Goal: Task Accomplishment & Management: Manage account settings

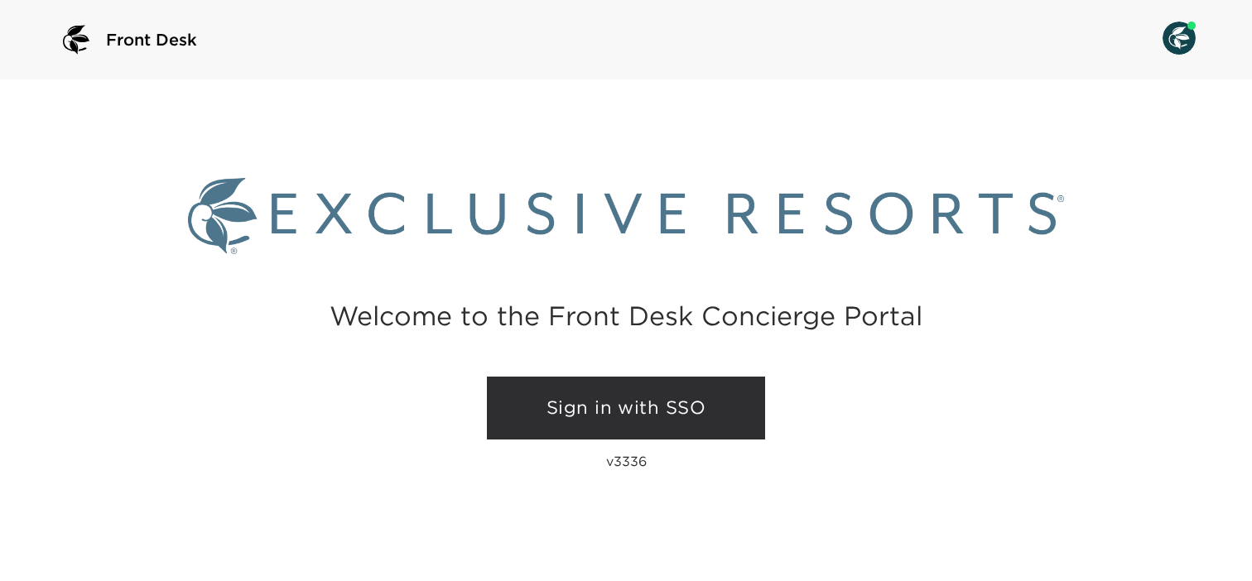
click at [575, 417] on link "Sign in with SSO" at bounding box center [626, 408] width 278 height 63
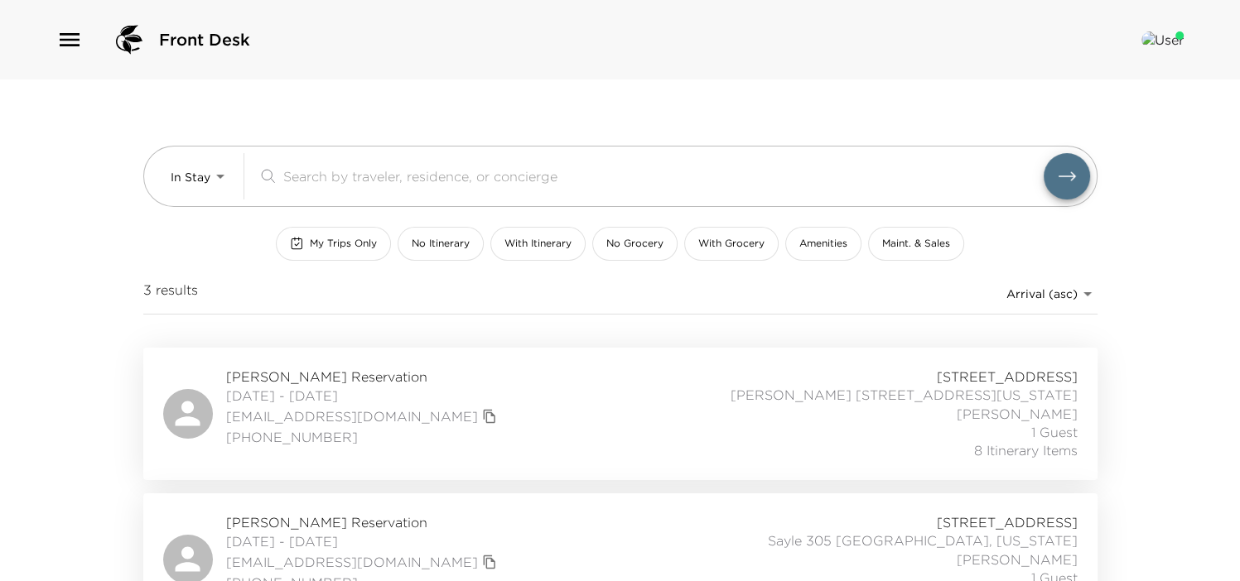
click at [196, 174] on body "Front Desk In Stay In-Stay ​ My Trips Only No Itinerary With Itinerary No Groce…" at bounding box center [620, 290] width 1240 height 581
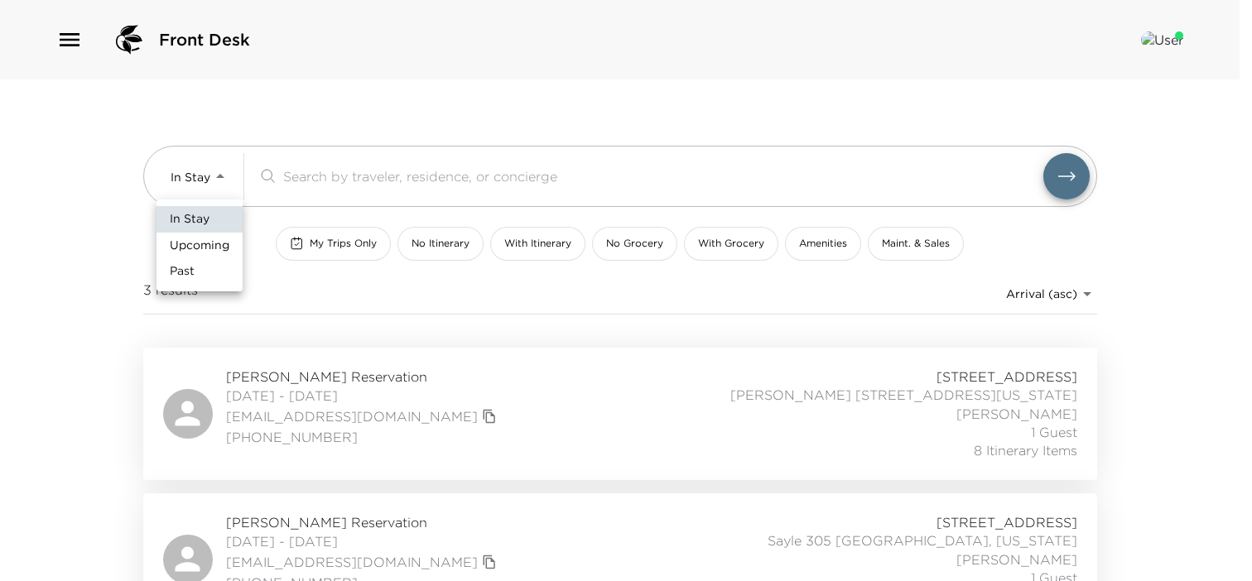
click at [200, 240] on span "Upcoming" at bounding box center [200, 246] width 60 height 17
type input "Upcoming"
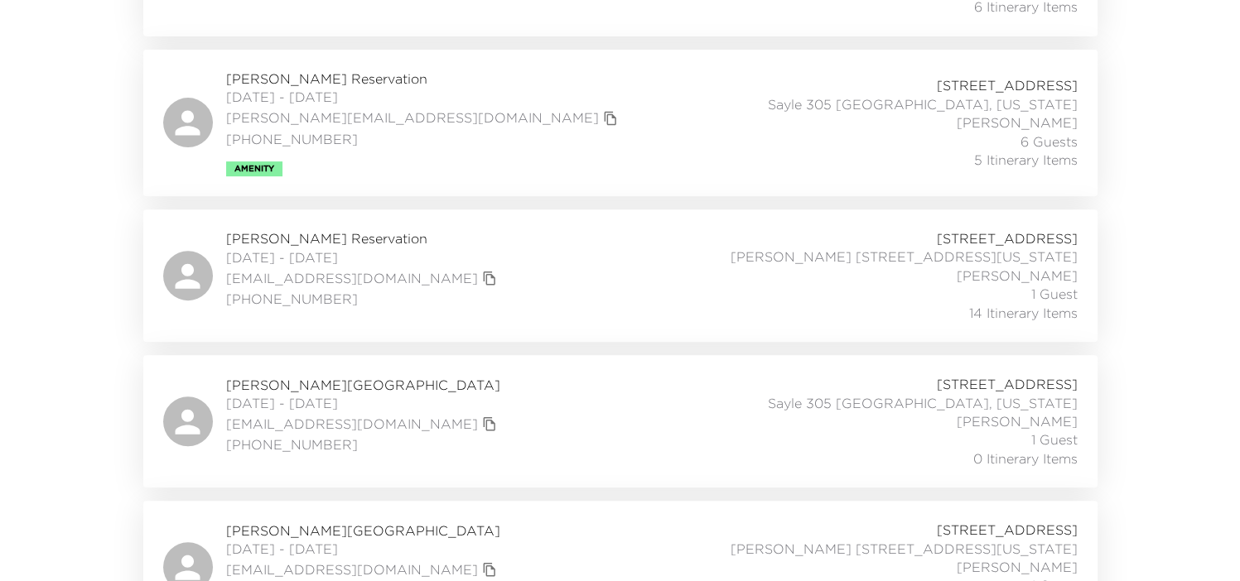
scroll to position [591, 0]
click at [562, 279] on div "Maria Spears Reservation 10/05/2025 - 10/09/2025 spears12@sbcglobal.net (415) 7…" at bounding box center [620, 275] width 914 height 93
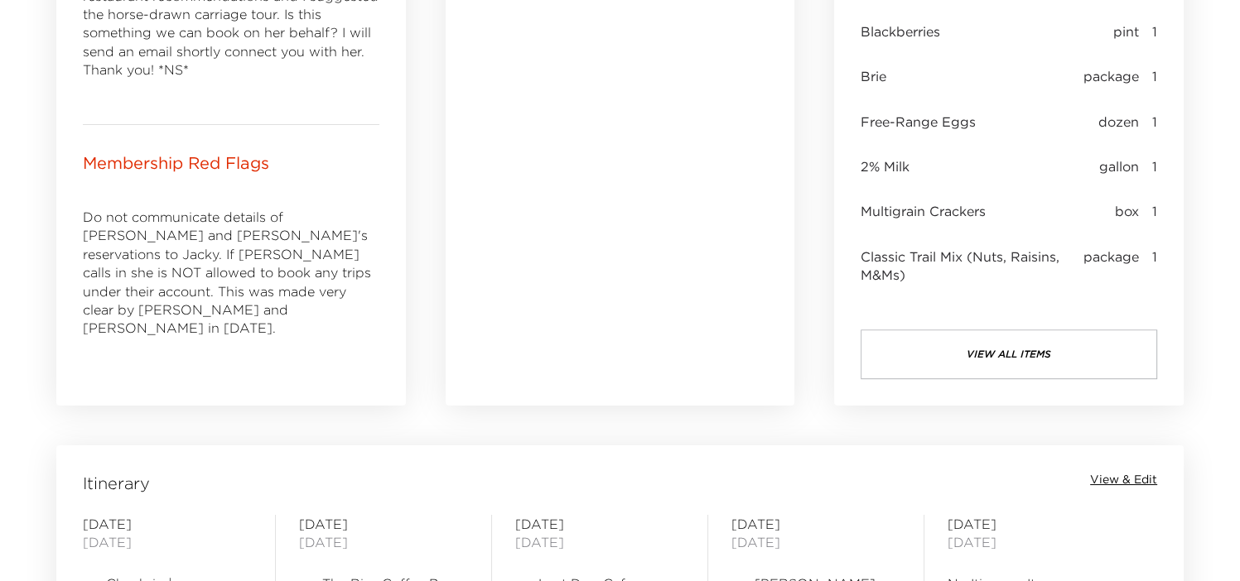
scroll to position [941, 0]
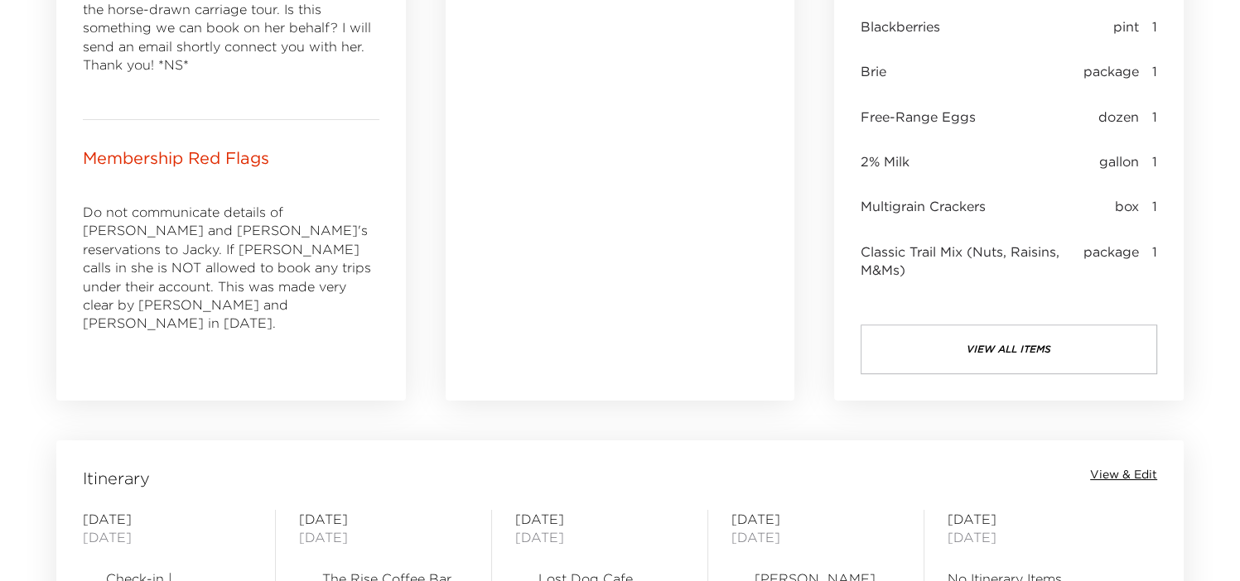
click at [1001, 342] on button "view all items" at bounding box center [1009, 350] width 297 height 50
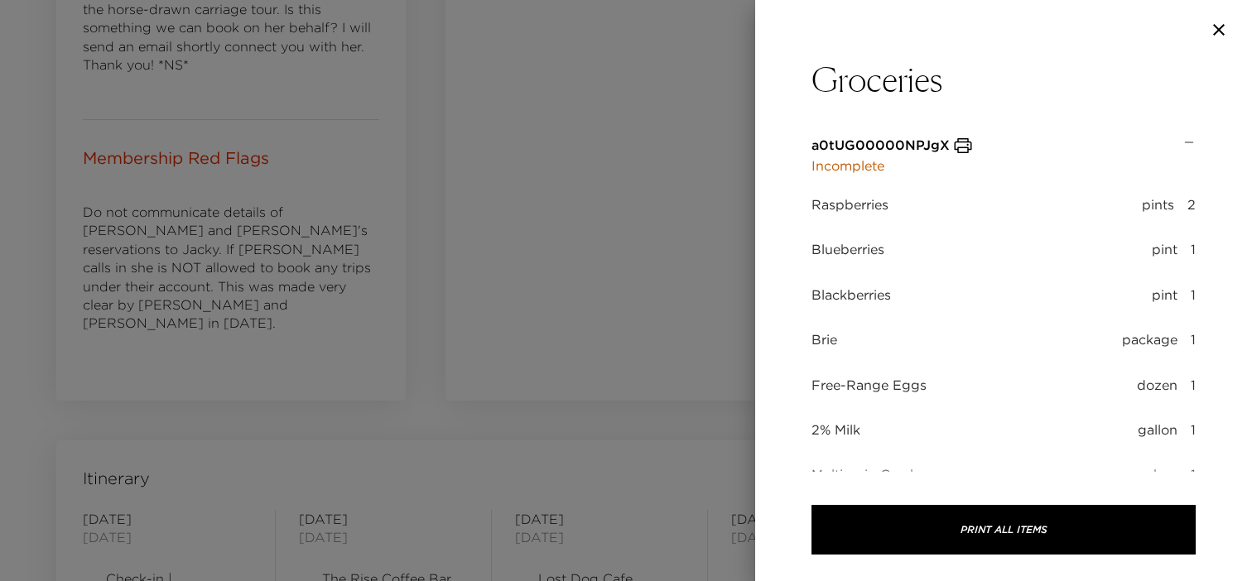
click at [981, 532] on button "Print All Items" at bounding box center [1004, 530] width 384 height 50
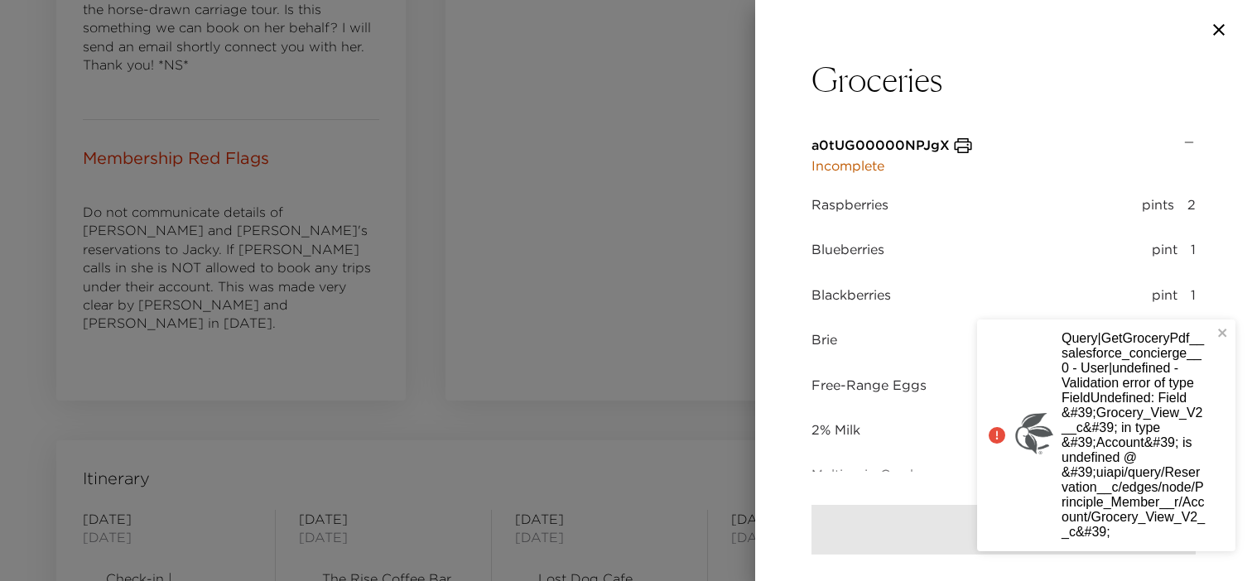
click at [1219, 28] on icon "button" at bounding box center [1219, 30] width 12 height 12
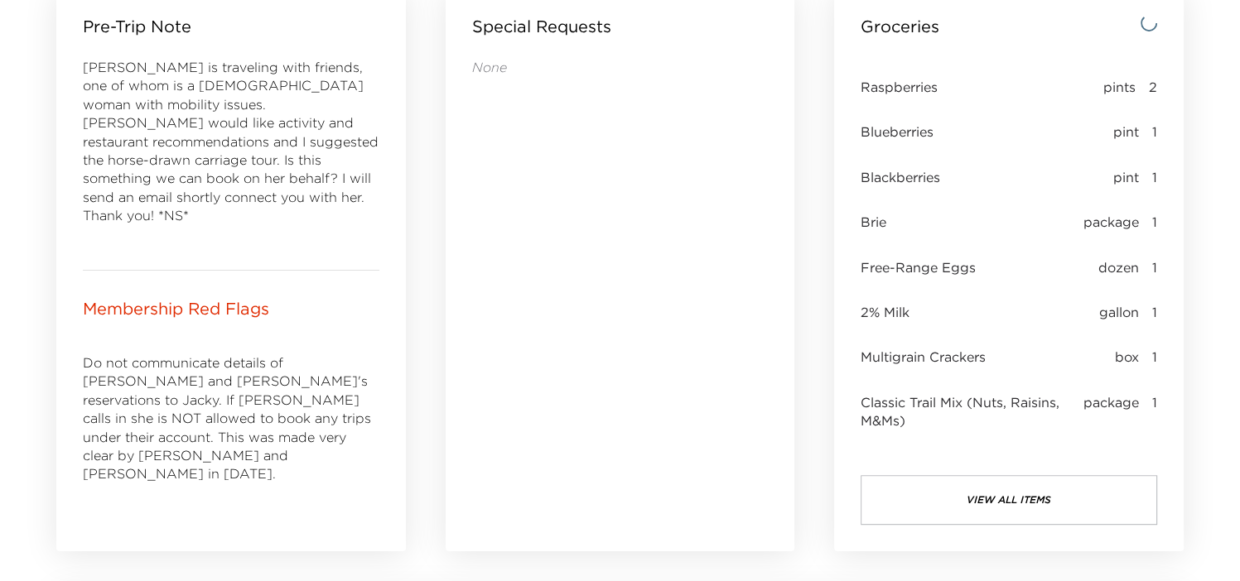
scroll to position [846, 0]
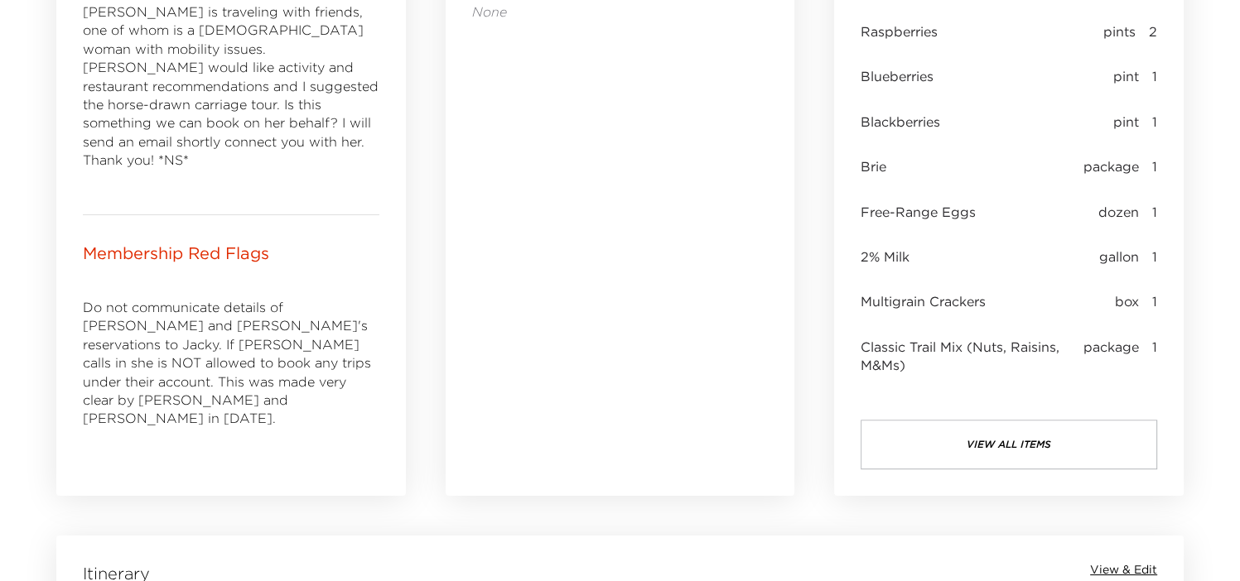
click at [972, 432] on button "view all items" at bounding box center [1009, 445] width 297 height 50
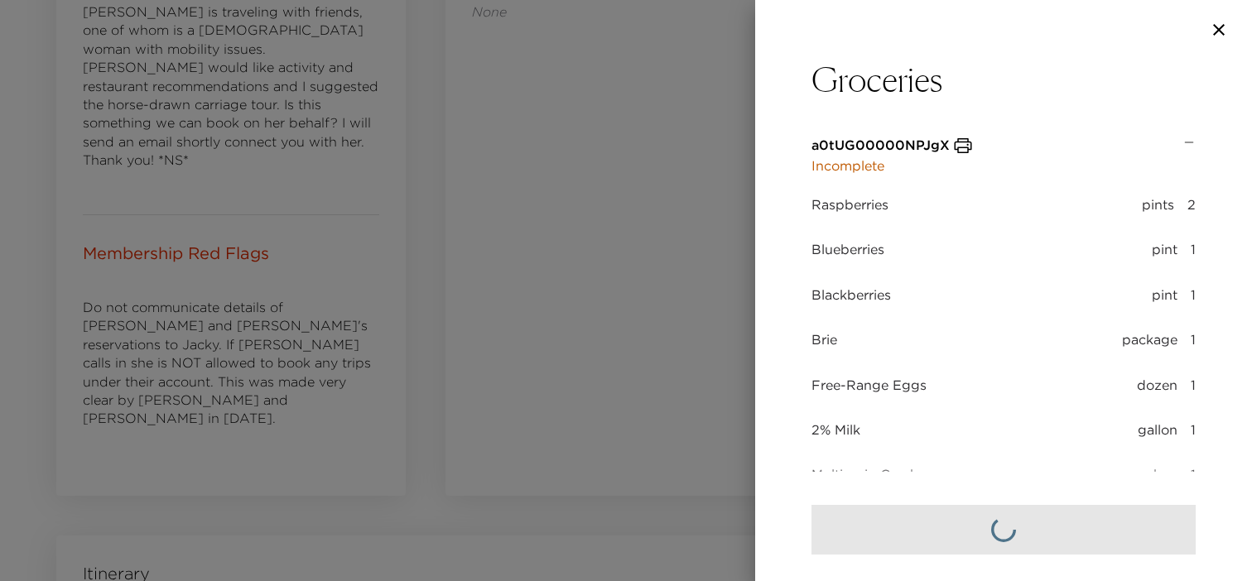
click at [1183, 141] on icon at bounding box center [1189, 142] width 13 height 13
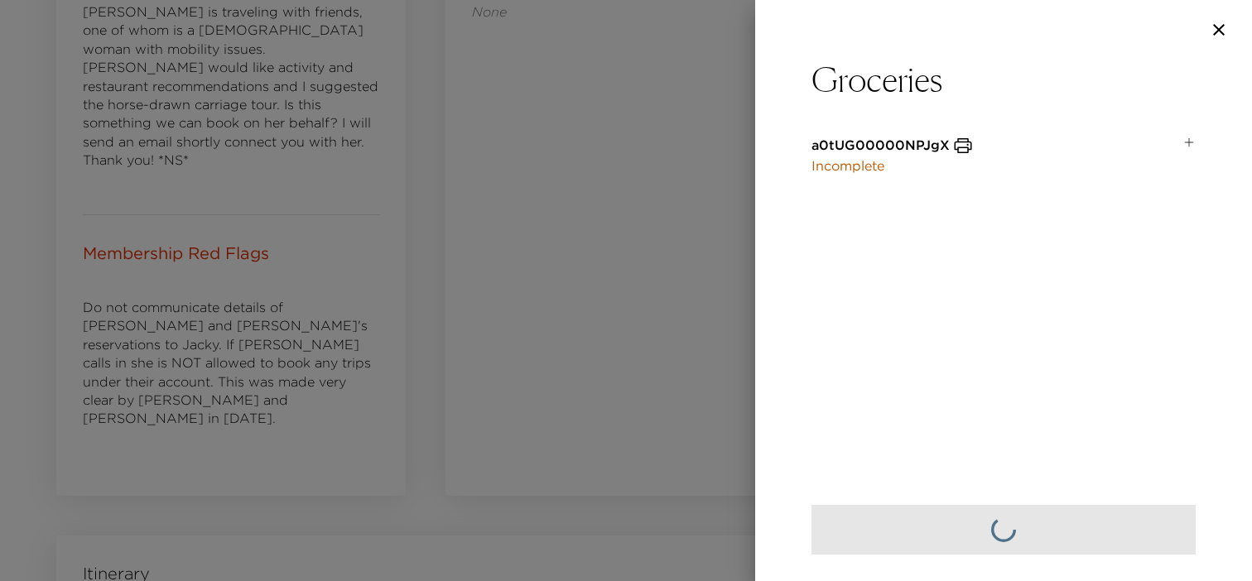
click at [1179, 141] on div "a0tUG00000NPJgX Incomplete" at bounding box center [997, 156] width 371 height 40
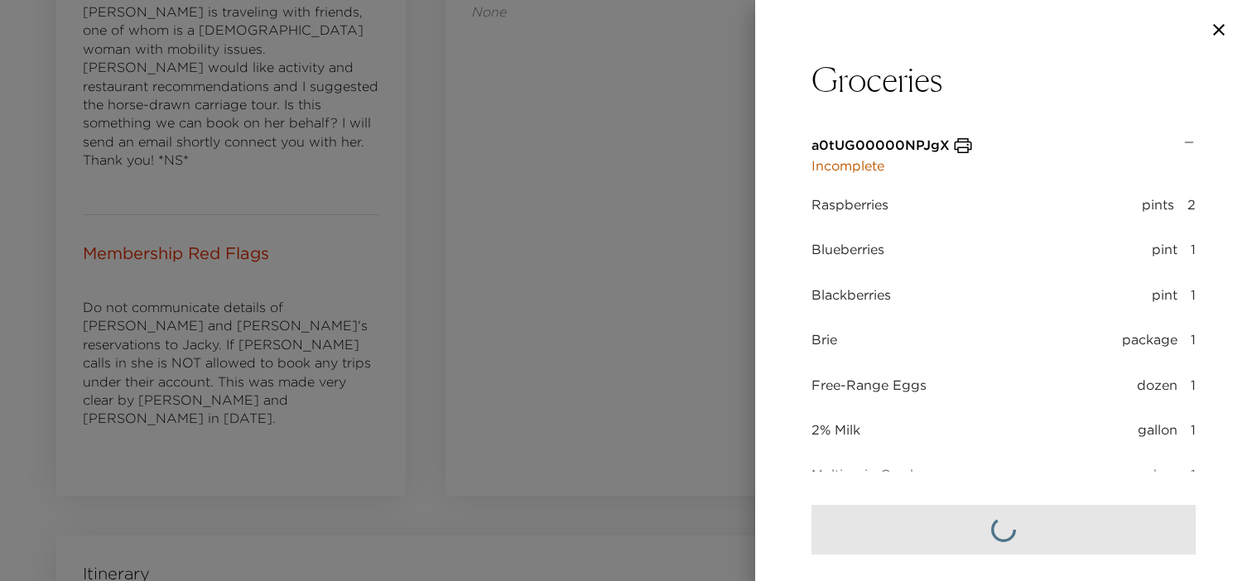
click at [858, 166] on p "Incomplete" at bounding box center [893, 166] width 162 height 20
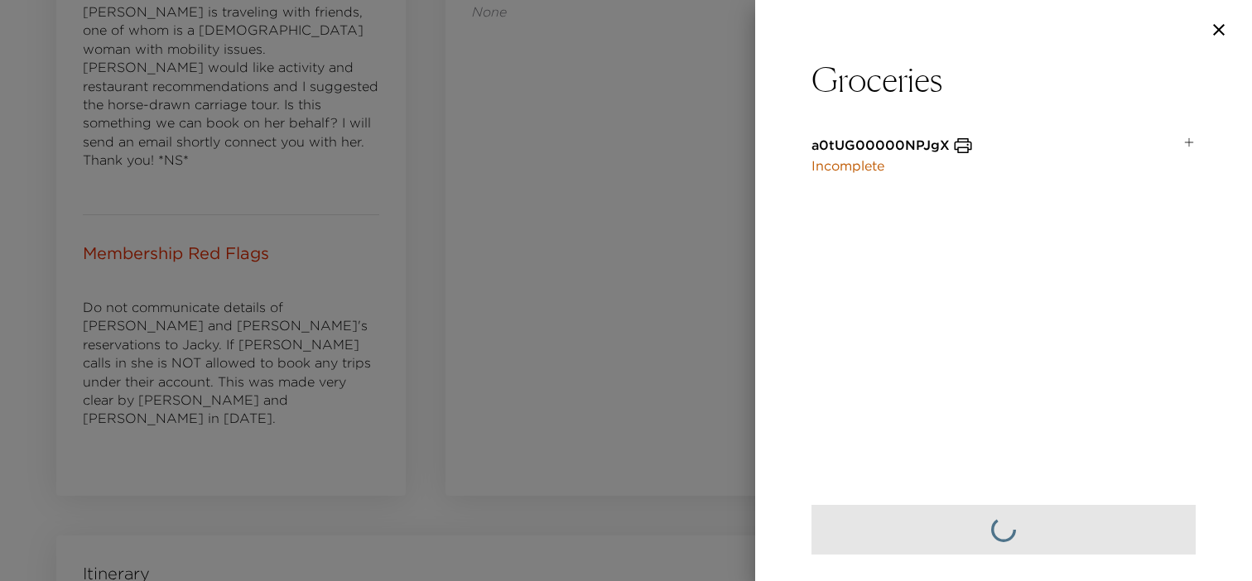
click at [964, 146] on icon "button" at bounding box center [963, 146] width 20 height 20
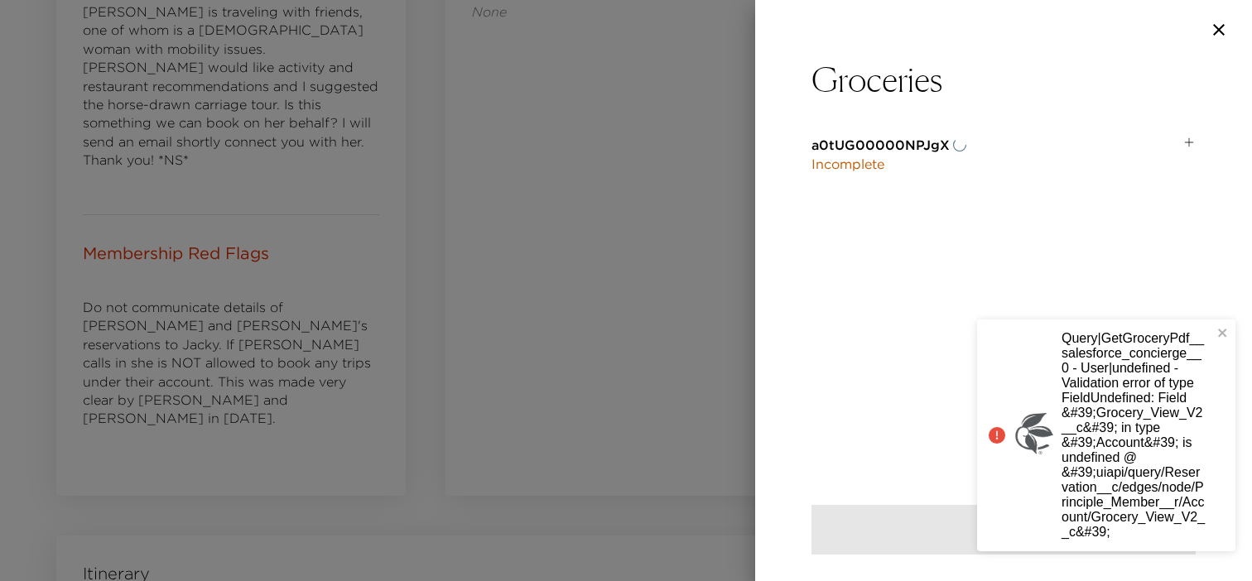
click at [1229, 325] on div "Query|GetGroceryPdf__salesforce_concierge__0 - User|undefined - Validation erro…" at bounding box center [1106, 436] width 258 height 232
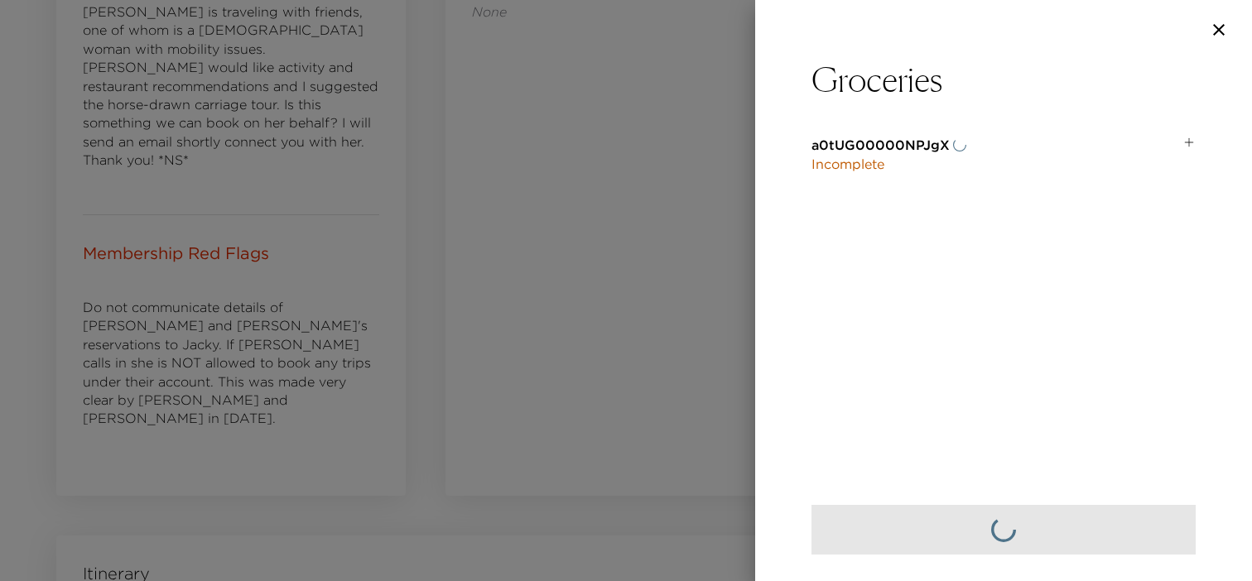
click at [1215, 24] on icon "button" at bounding box center [1219, 30] width 20 height 20
